Goal: Download file/media

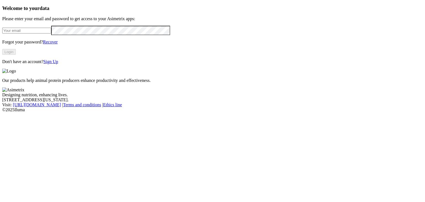
type input "[PERSON_NAME][EMAIL_ADDRESS][PERSON_NAME][DOMAIN_NAME]"
click at [16, 55] on button "Login" at bounding box center [9, 52] width 14 height 6
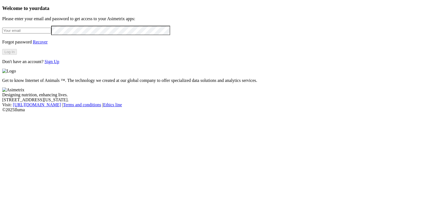
type input "[PERSON_NAME][EMAIL_ADDRESS][PERSON_NAME][DOMAIN_NAME]"
click at [17, 55] on button "Log In" at bounding box center [9, 52] width 15 height 6
type input "[PERSON_NAME][EMAIL_ADDRESS][PERSON_NAME][DOMAIN_NAME]"
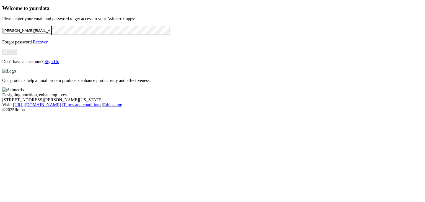
click at [17, 55] on button "Log In" at bounding box center [9, 52] width 15 height 6
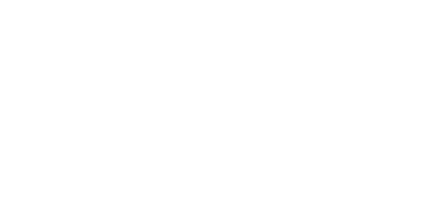
drag, startPoint x: 311, startPoint y: 13, endPoint x: 314, endPoint y: 11, distance: 3.3
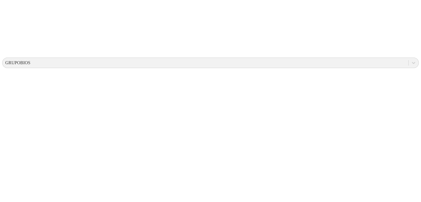
scroll to position [217, 0]
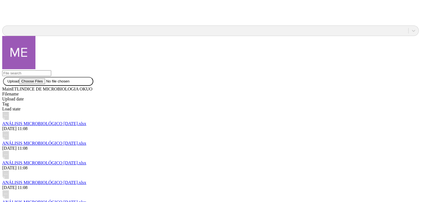
scroll to position [562, 0]
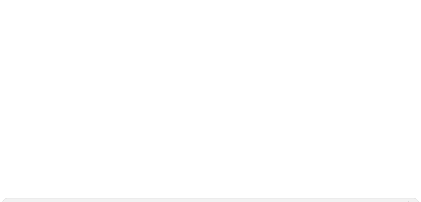
scroll to position [0, 0]
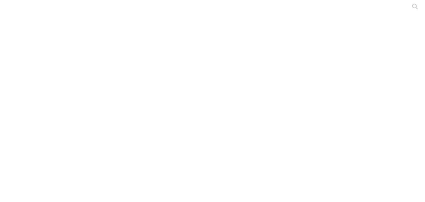
type input "M"
type input "[PERSON_NAME]"
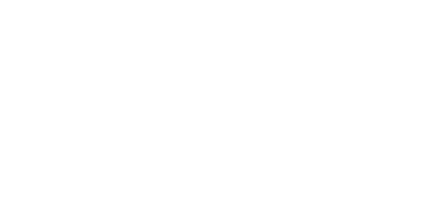
type input "[PERSON_NAME]"
